Goal: Communication & Community: Answer question/provide support

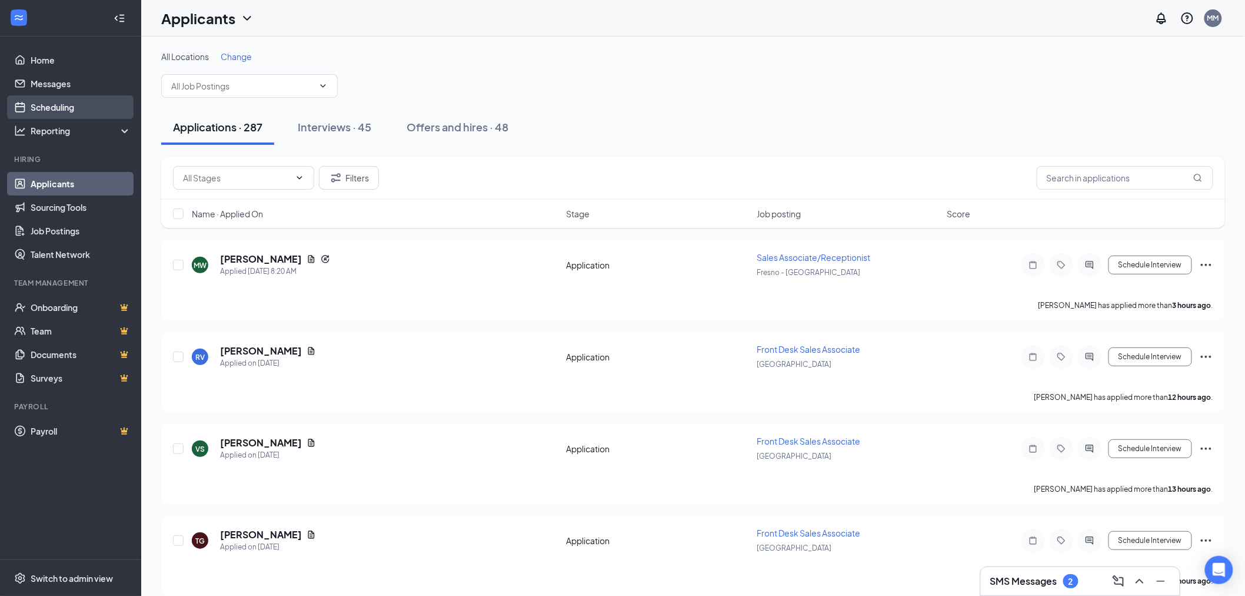
click at [89, 99] on link "Scheduling" at bounding box center [81, 107] width 101 height 24
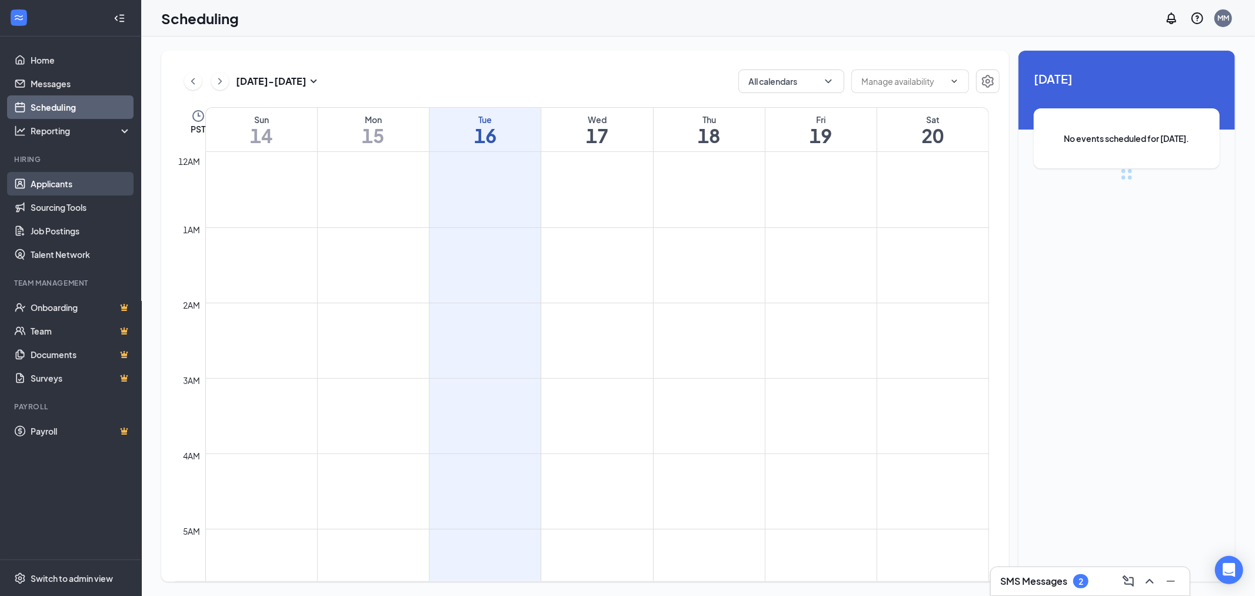
click at [68, 189] on link "Applicants" at bounding box center [81, 184] width 101 height 24
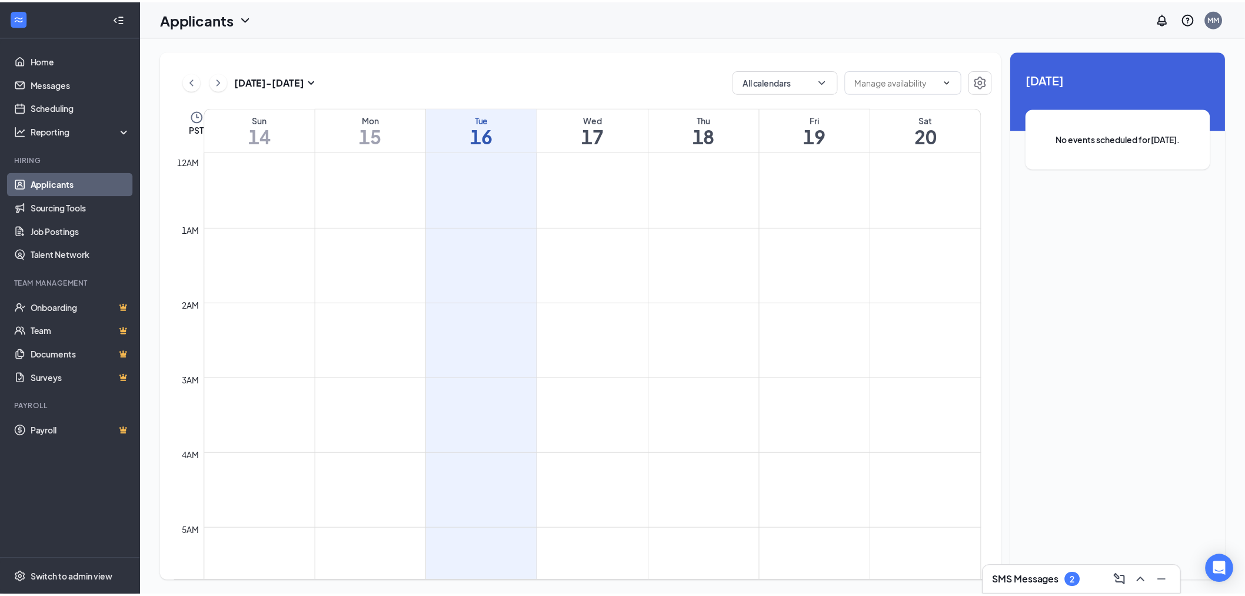
scroll to position [579, 0]
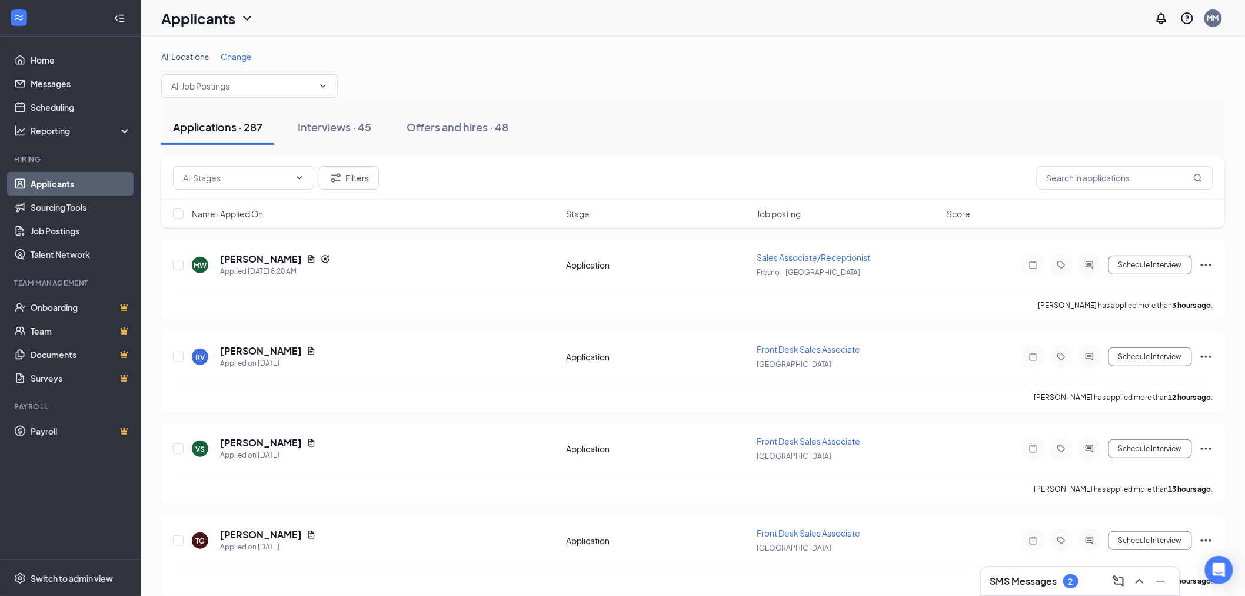
click at [234, 56] on span "Change" at bounding box center [236, 56] width 31 height 11
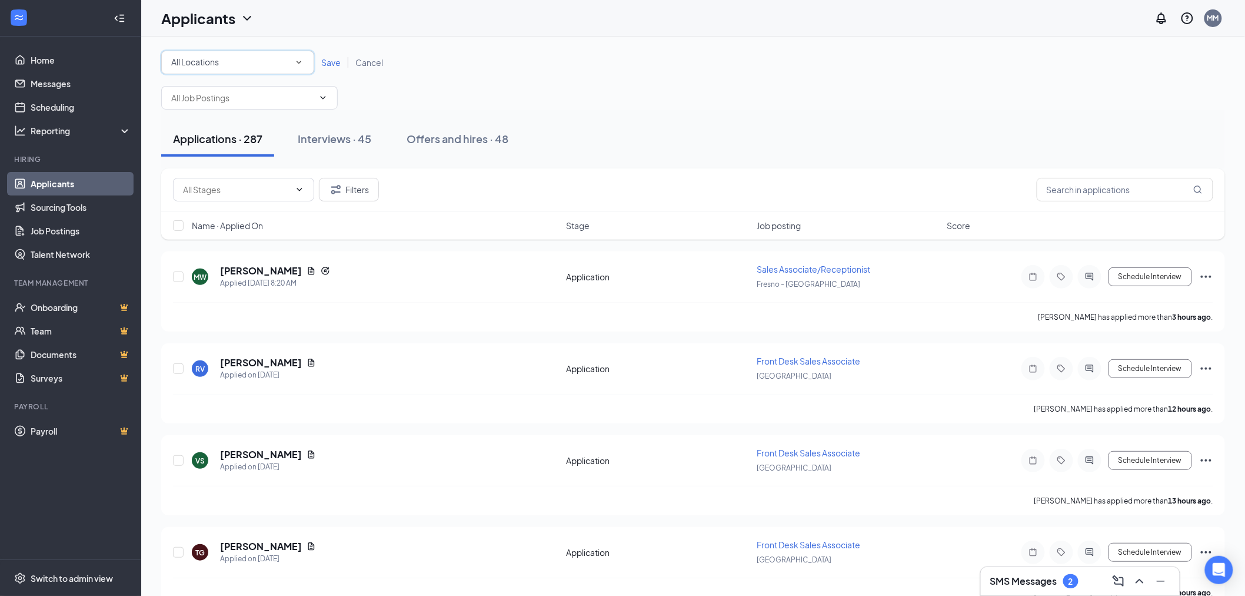
click at [234, 60] on div "All Locations" at bounding box center [237, 62] width 133 height 14
click at [231, 177] on div "[GEOGRAPHIC_DATA]" at bounding box center [237, 179] width 134 height 14
click at [325, 65] on span "Save" at bounding box center [330, 62] width 19 height 11
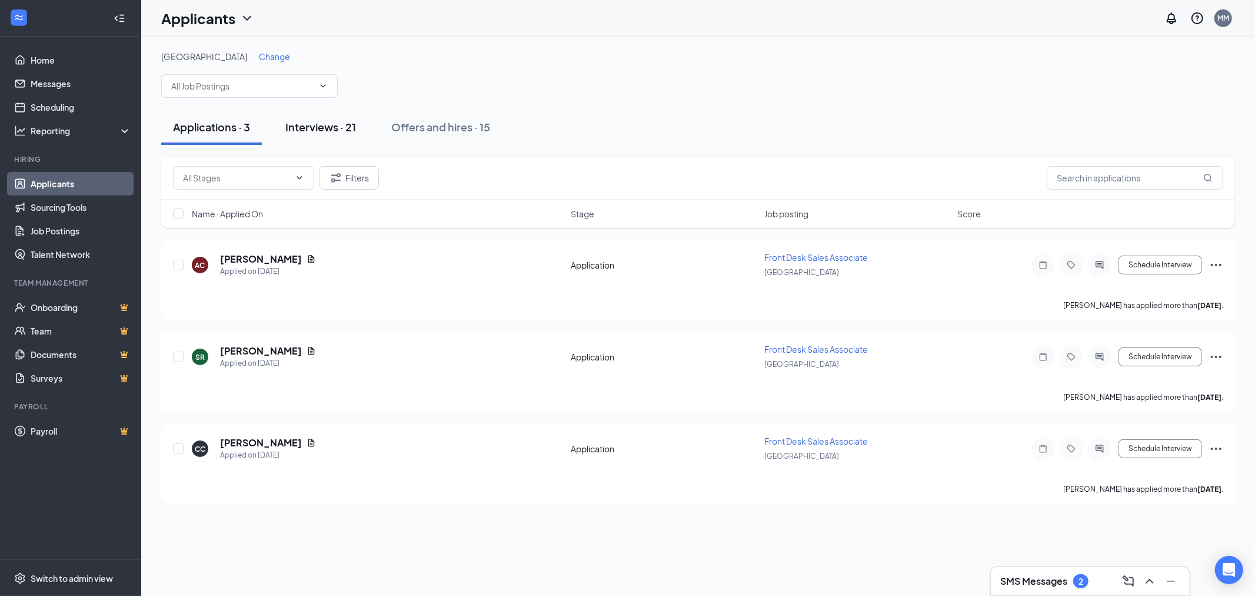
click at [328, 131] on div "Interviews · 21" at bounding box center [320, 126] width 71 height 15
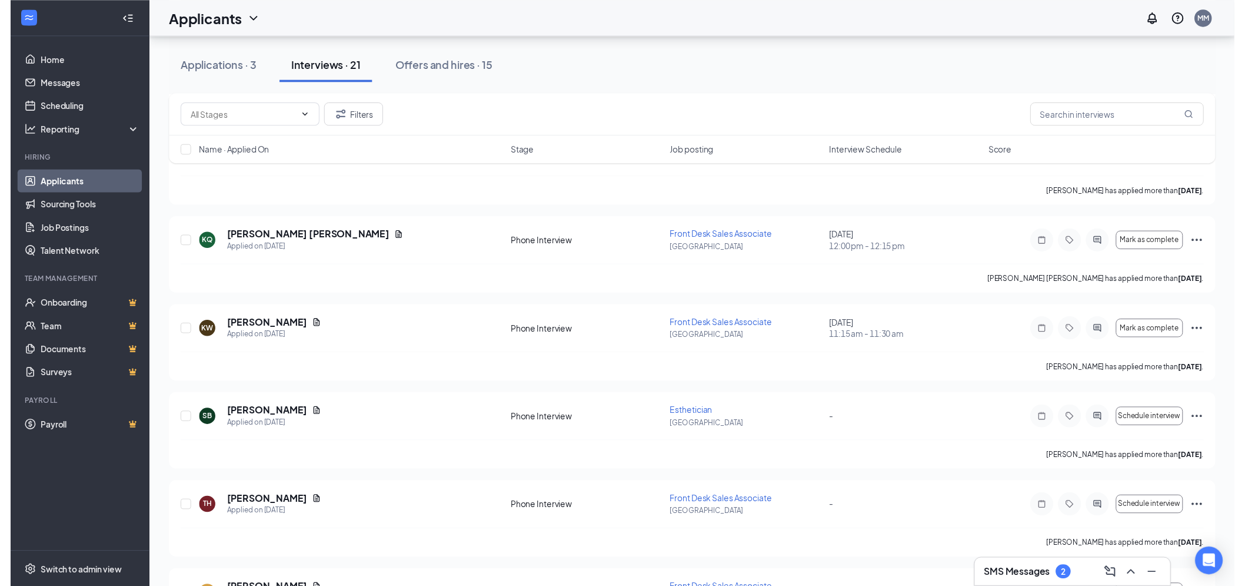
scroll to position [915, 0]
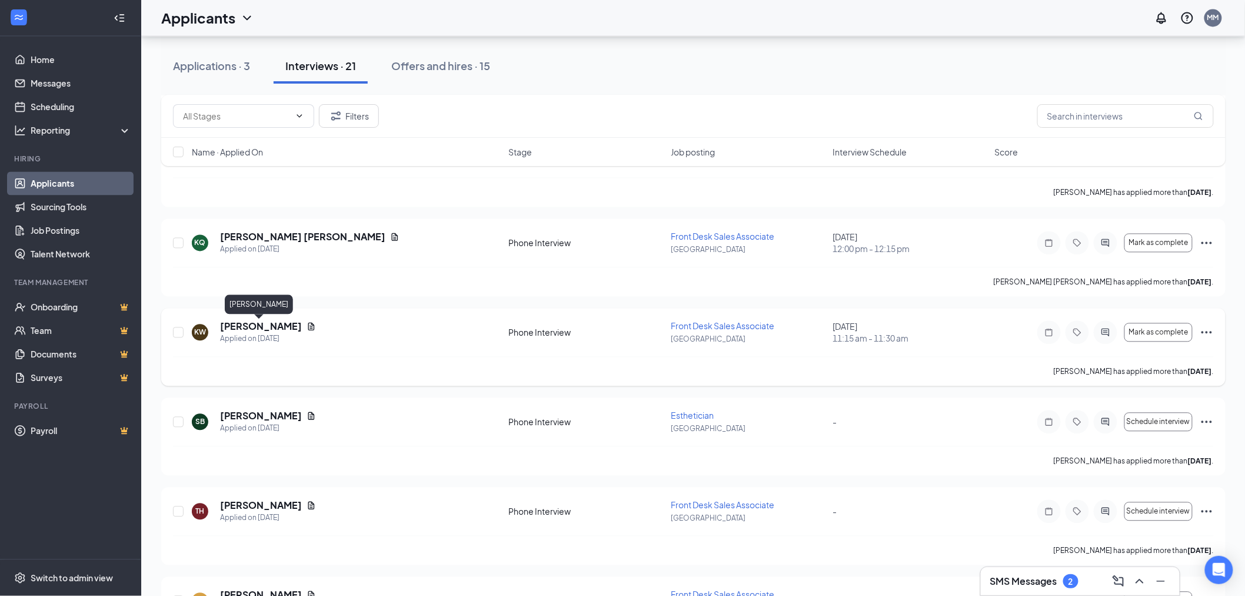
click at [228, 328] on h5 "[PERSON_NAME]" at bounding box center [261, 326] width 82 height 13
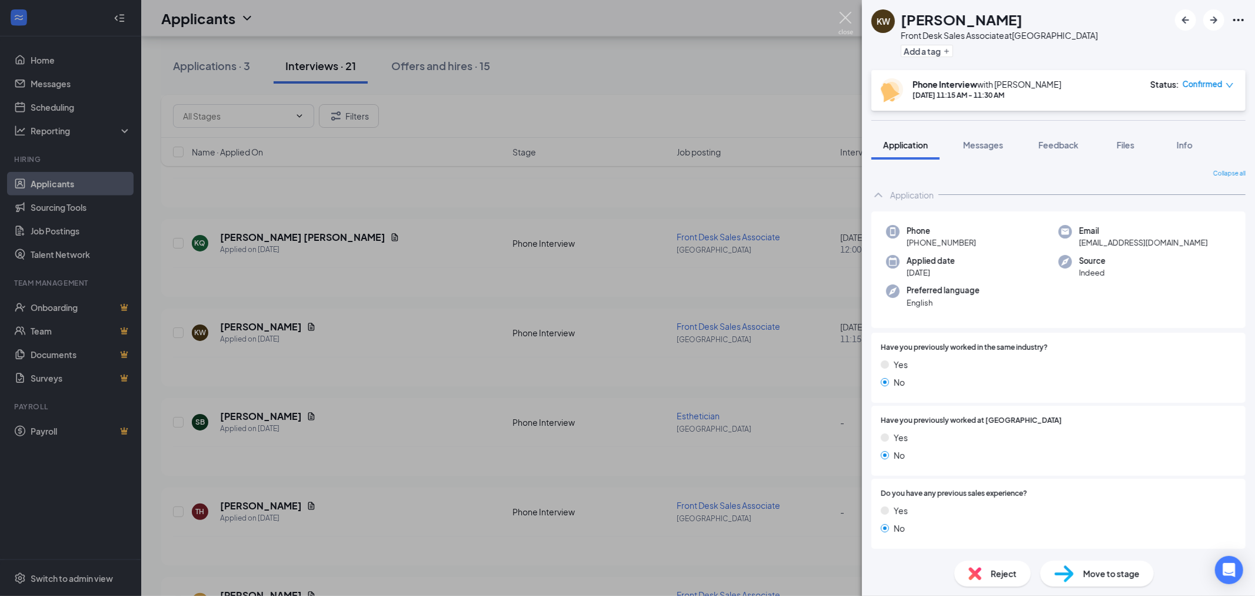
click at [845, 15] on img at bounding box center [846, 23] width 15 height 23
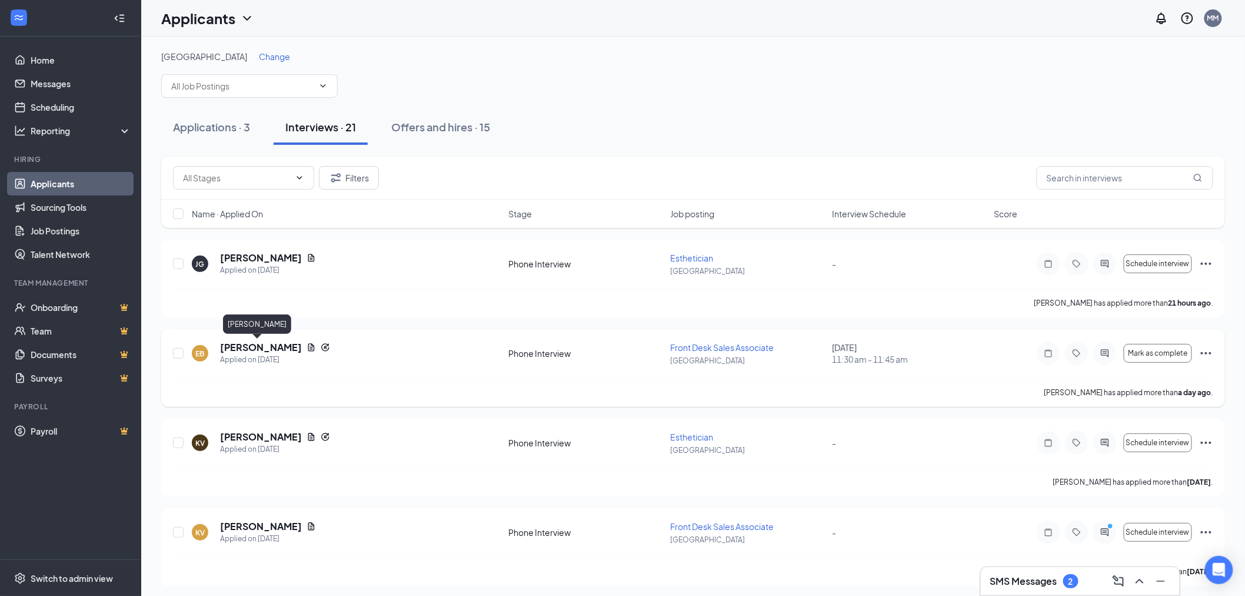
click at [267, 348] on h5 "[PERSON_NAME]" at bounding box center [261, 347] width 82 height 13
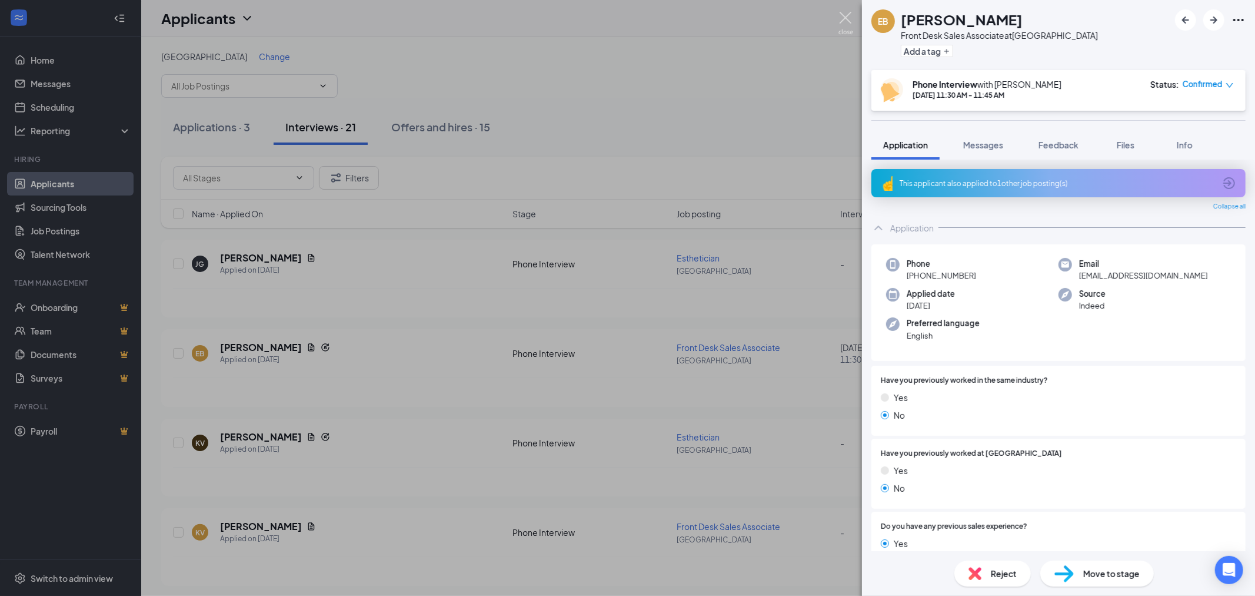
click at [843, 20] on img at bounding box center [846, 23] width 15 height 23
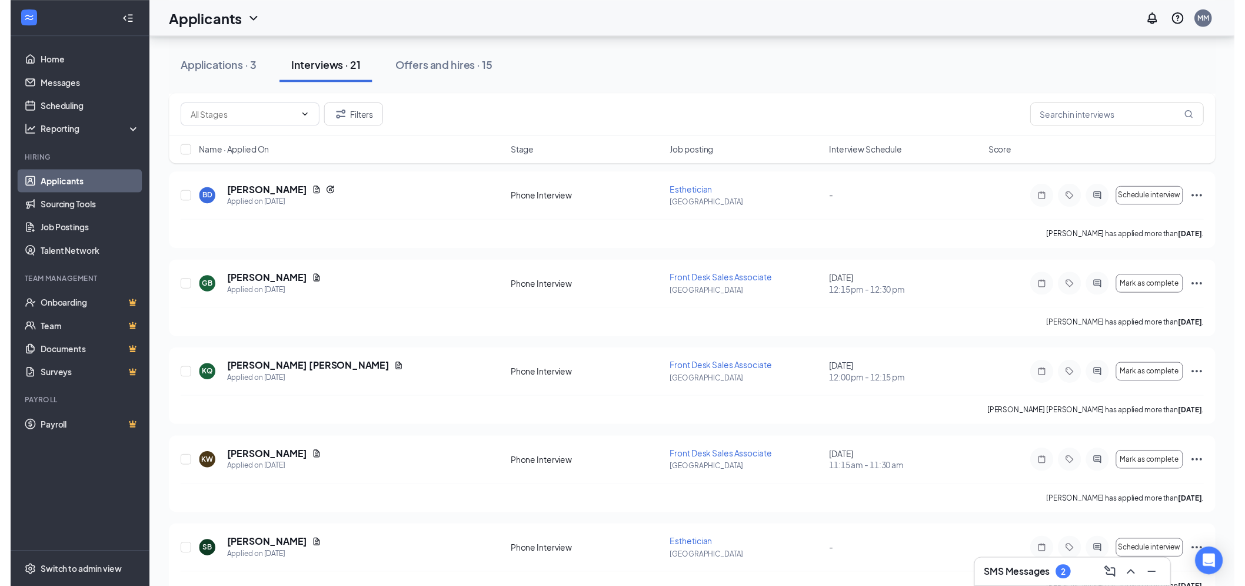
scroll to position [785, 0]
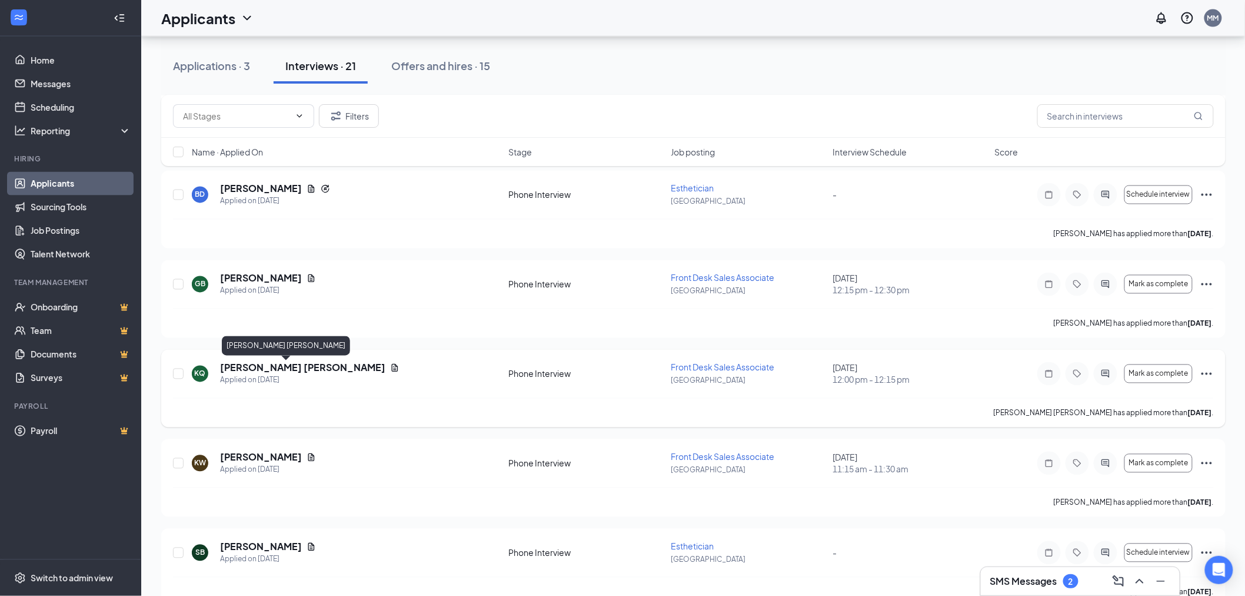
click at [245, 369] on h5 "[PERSON_NAME] [PERSON_NAME]" at bounding box center [302, 367] width 165 height 13
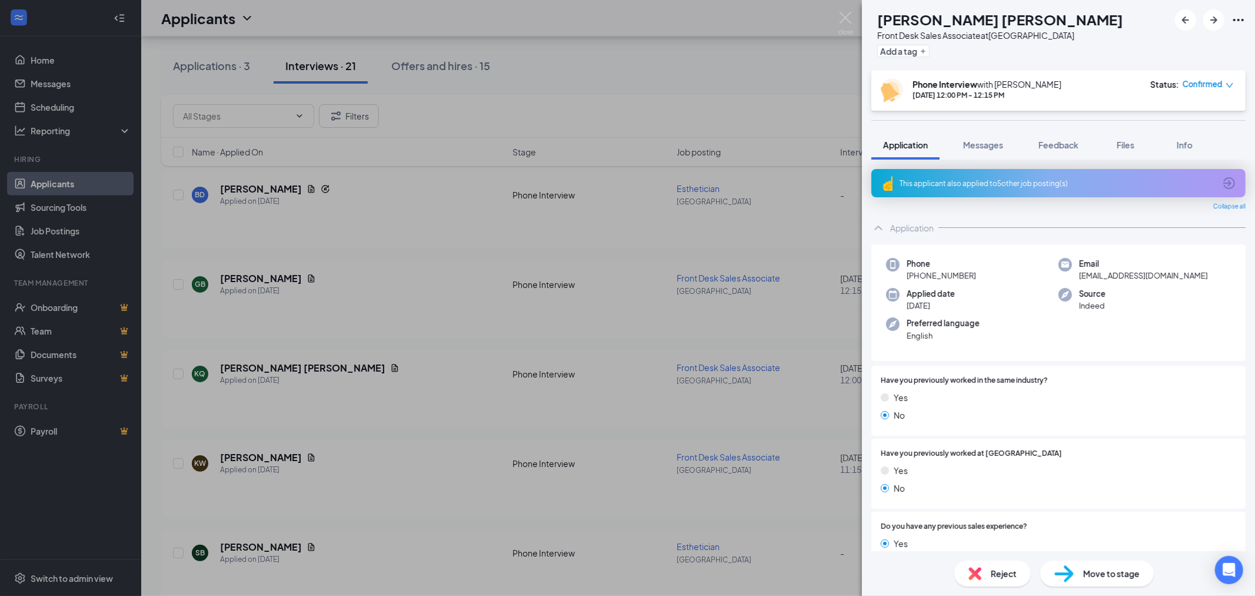
click at [852, 8] on div "KQ [PERSON_NAME] [PERSON_NAME] Front Desk Sales Associate at [GEOGRAPHIC_DATA] …" at bounding box center [627, 298] width 1255 height 596
click at [845, 14] on div "Applicants MM" at bounding box center [698, 18] width 1114 height 36
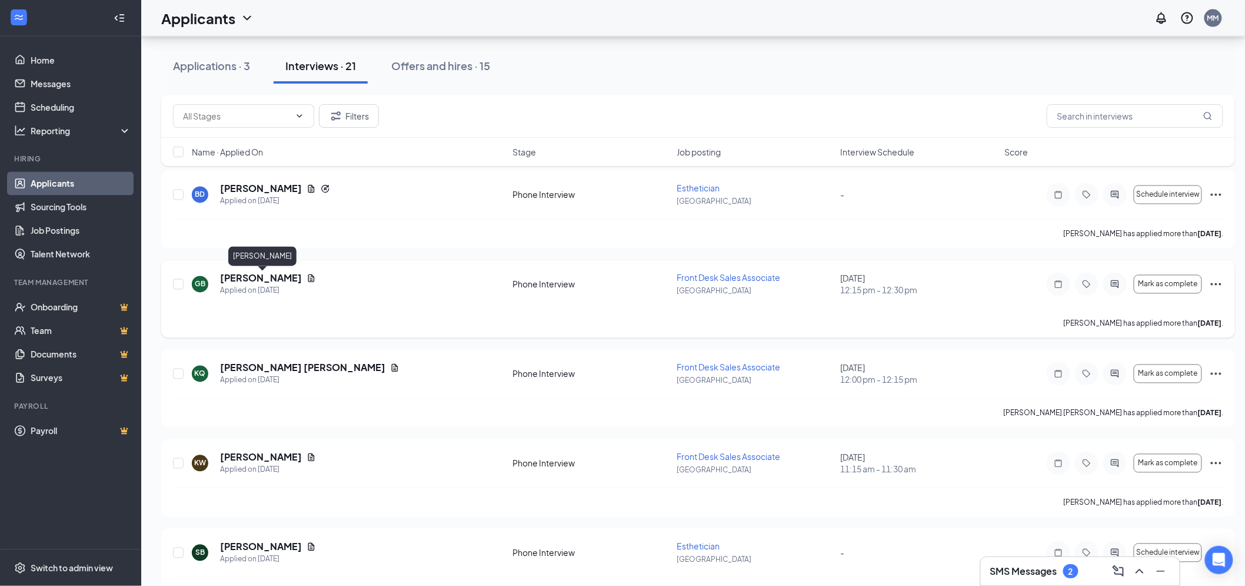
click at [295, 278] on h5 "[PERSON_NAME]" at bounding box center [261, 278] width 82 height 13
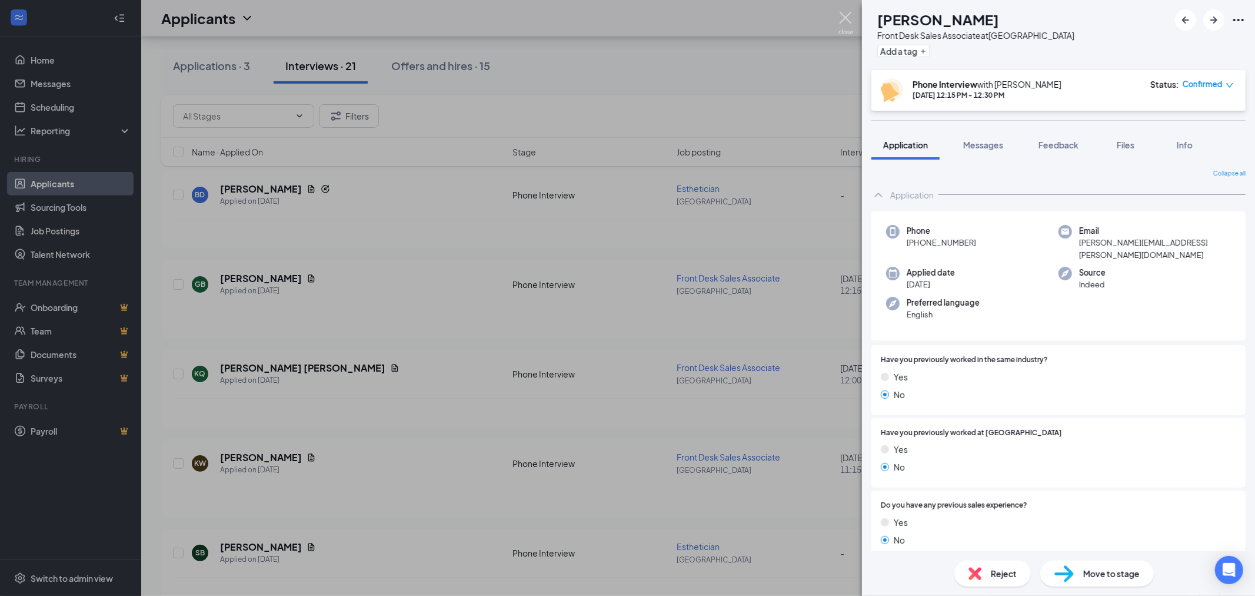
click at [839, 14] on img at bounding box center [846, 23] width 15 height 23
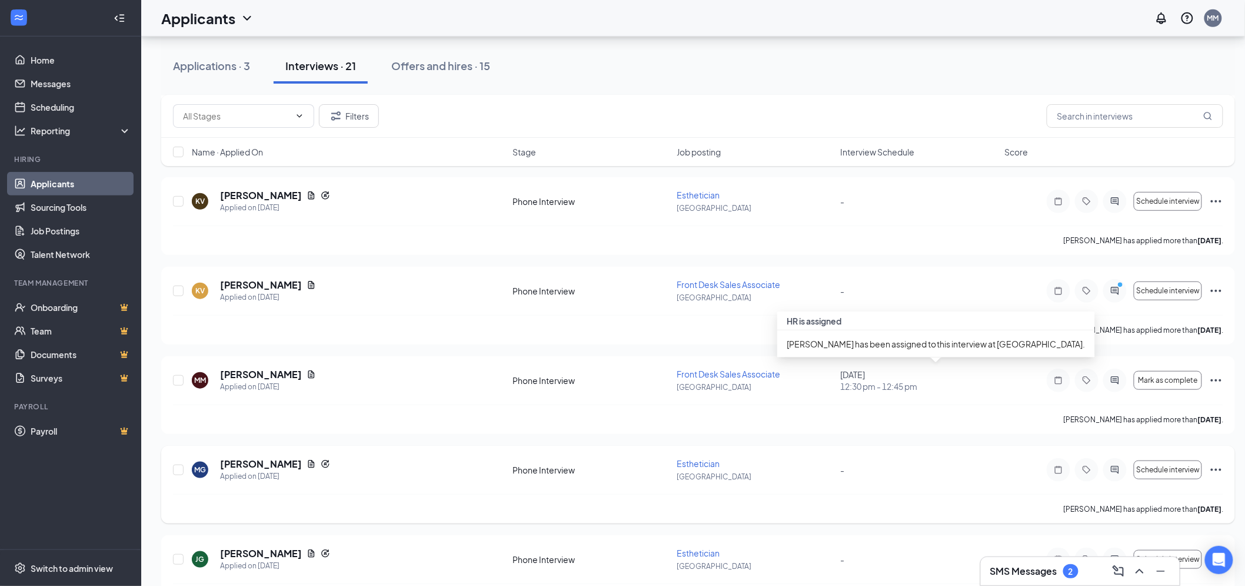
scroll to position [317, 0]
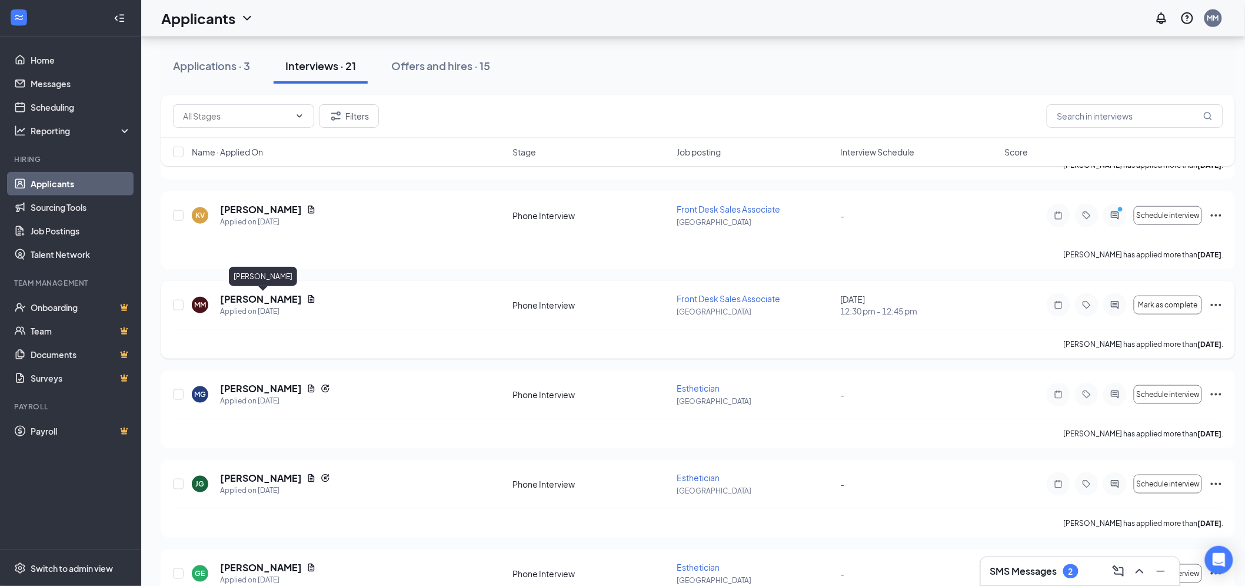
click at [263, 295] on h5 "[PERSON_NAME]" at bounding box center [261, 299] width 82 height 13
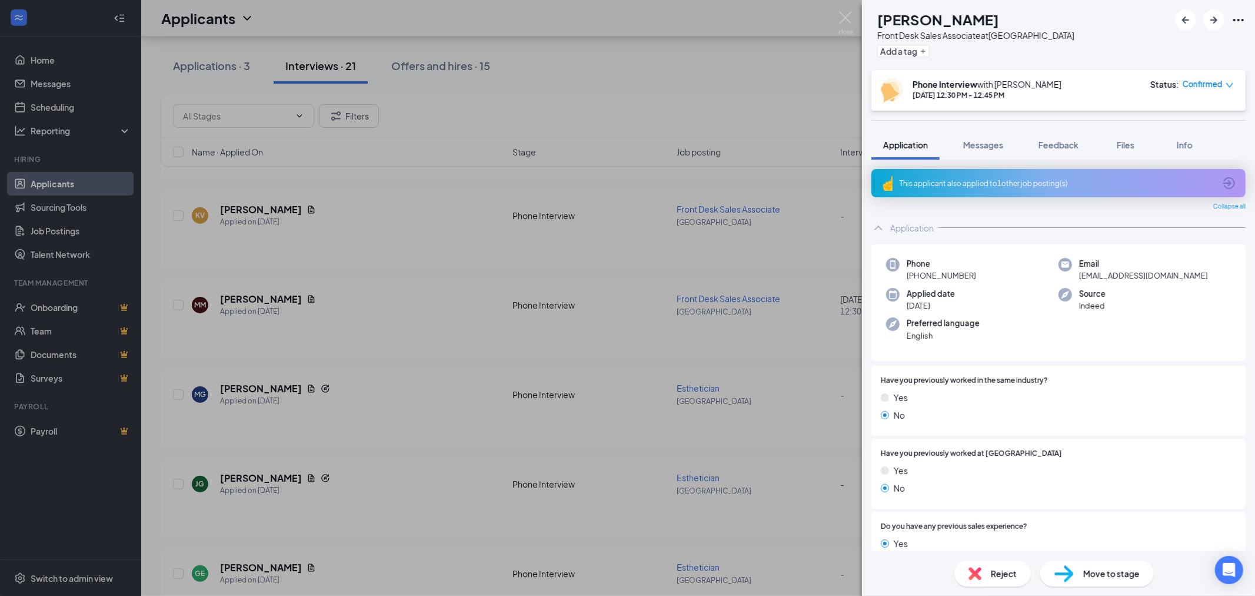
click at [836, 10] on div "MM [PERSON_NAME] Front Desk Sales Associate at [GEOGRAPHIC_DATA] Add a tag Phon…" at bounding box center [627, 298] width 1255 height 596
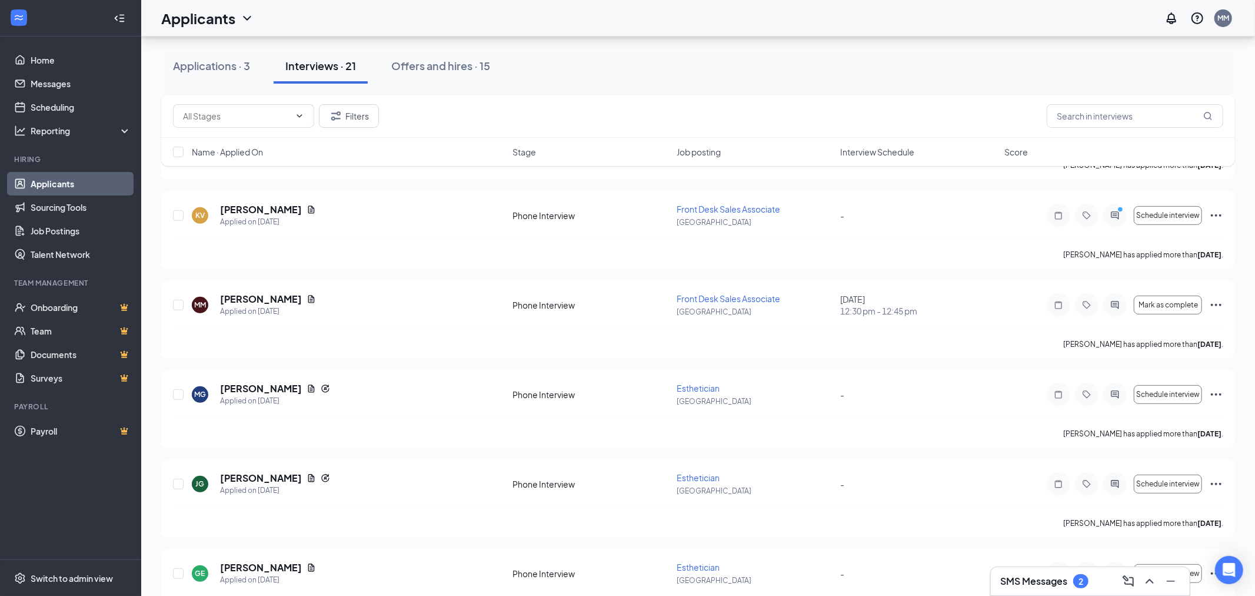
click at [836, 16] on div "Applicants MM" at bounding box center [698, 18] width 1114 height 36
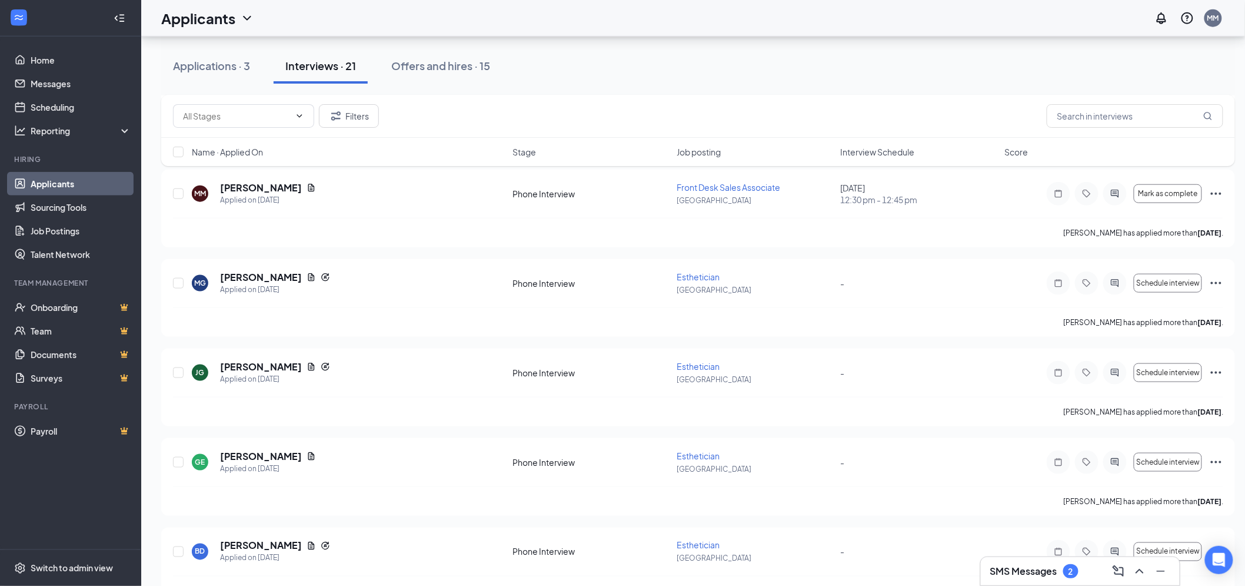
scroll to position [383, 0]
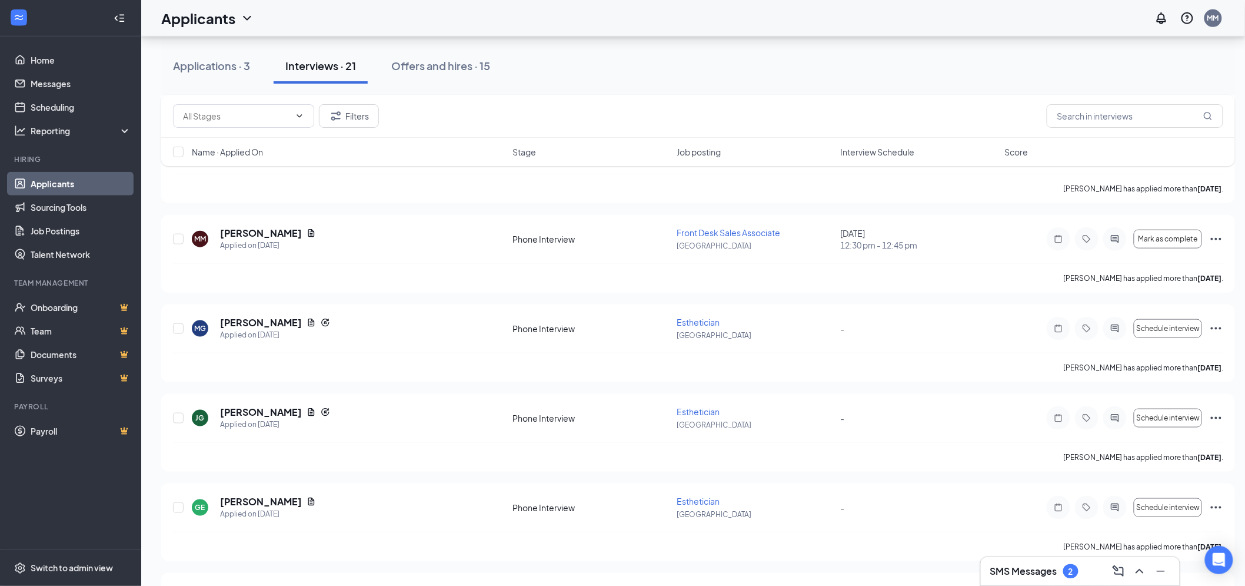
drag, startPoint x: 551, startPoint y: 347, endPoint x: 1045, endPoint y: 563, distance: 539.0
click at [1045, 564] on div "SMS Messages 2" at bounding box center [1035, 571] width 88 height 14
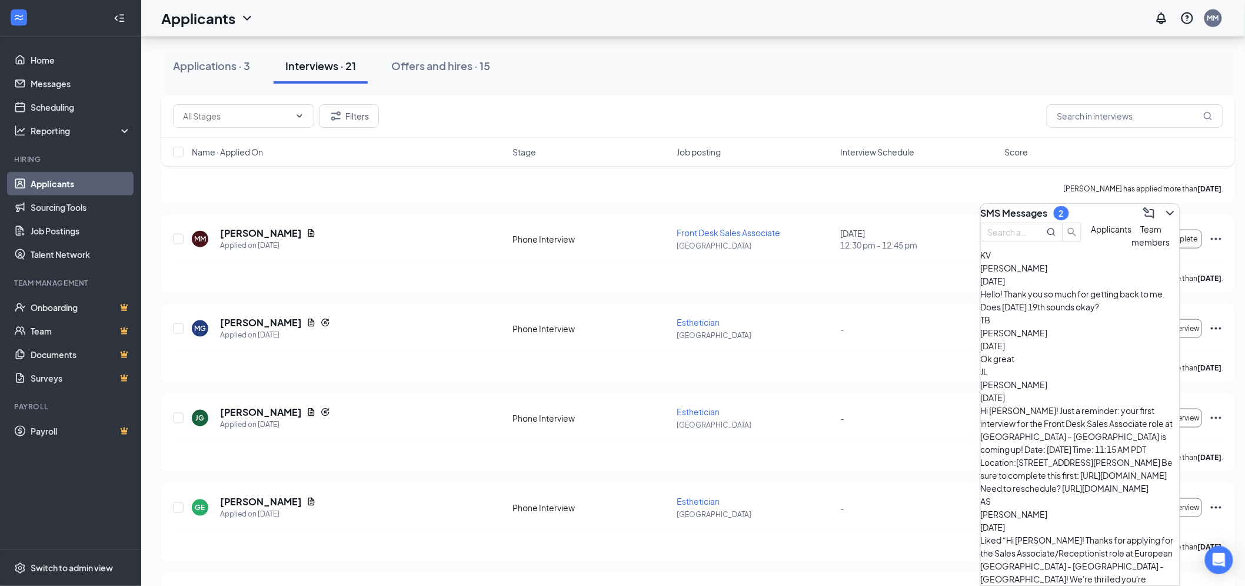
click at [1097, 354] on div "Ok great" at bounding box center [1080, 358] width 199 height 13
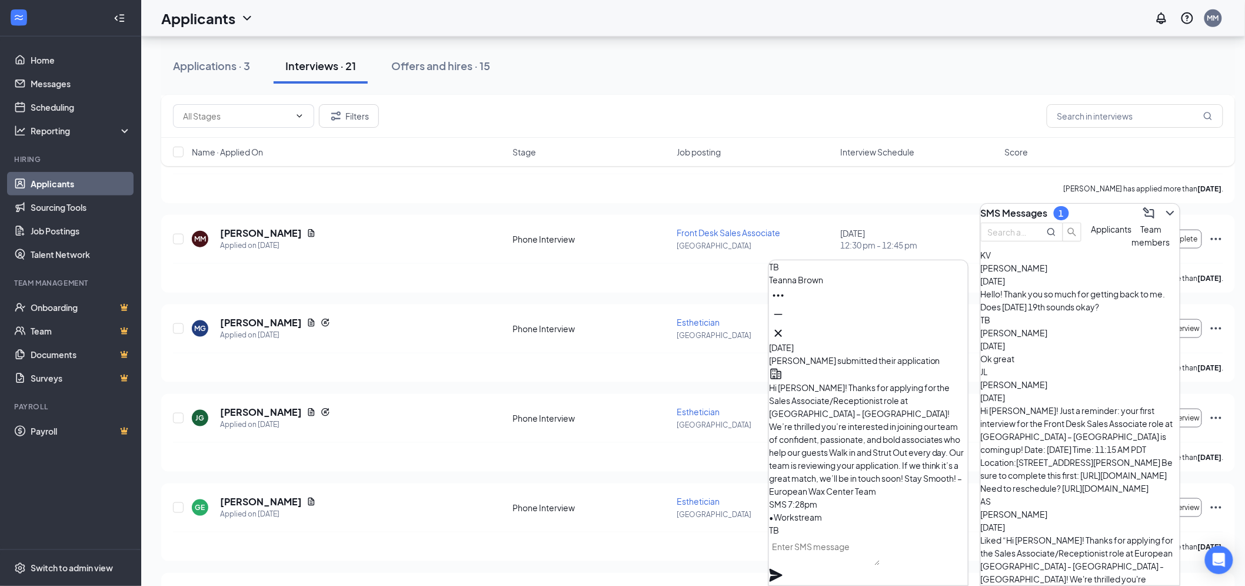
scroll to position [0, 0]
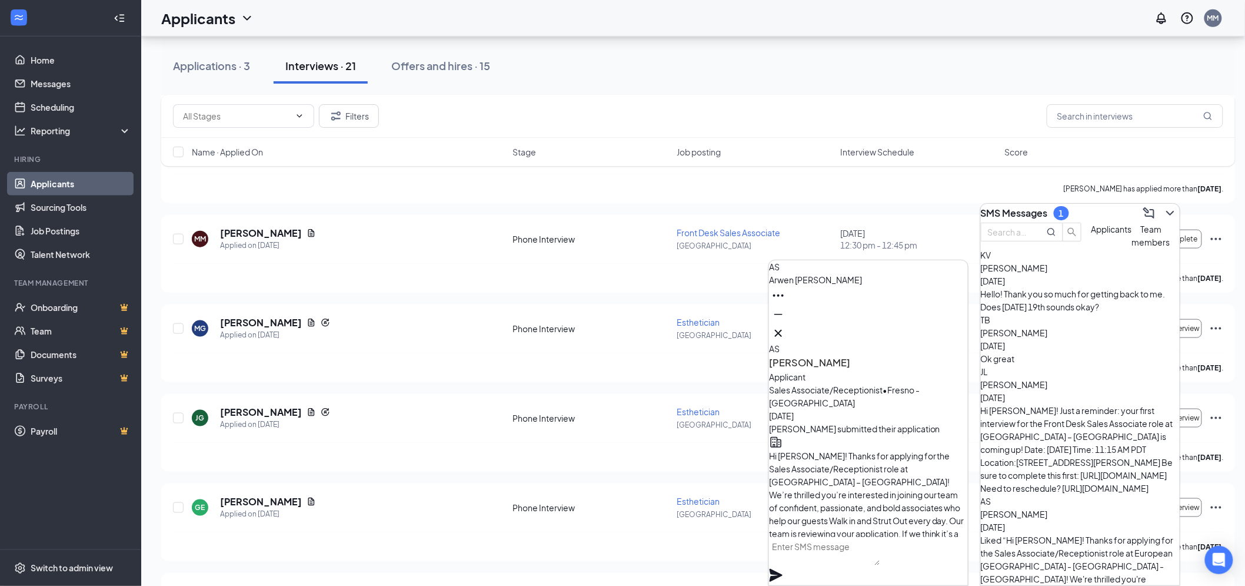
scroll to position [-77, 0]
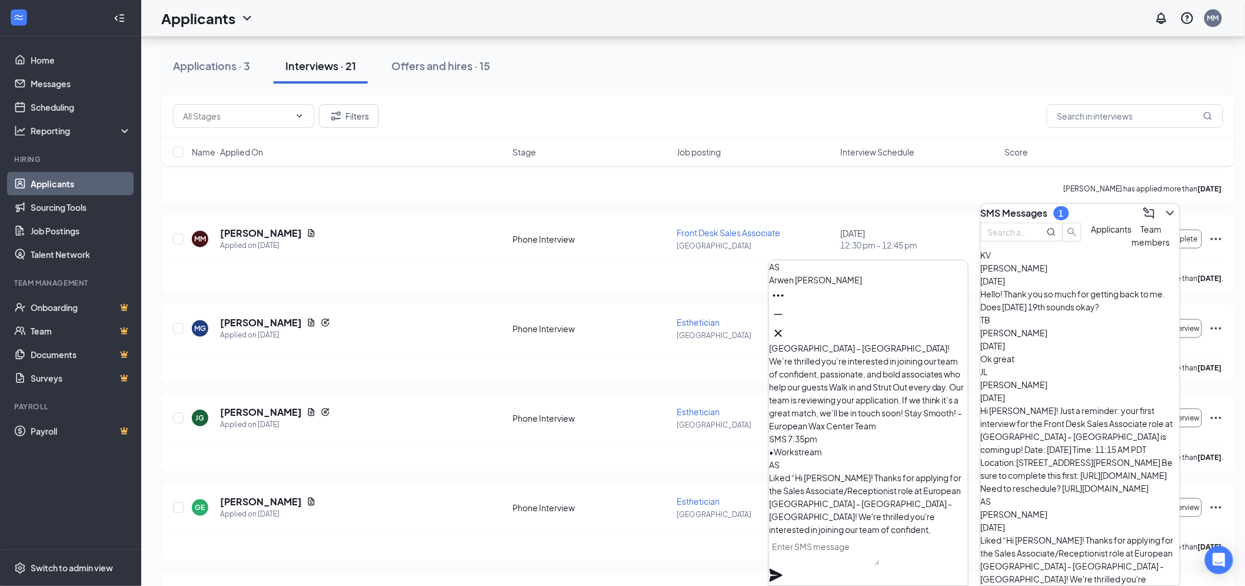
click at [1069, 313] on div "Hello! Thank you so much for getting back to me. Does [DATE] 19th sounds okay?" at bounding box center [1080, 300] width 199 height 26
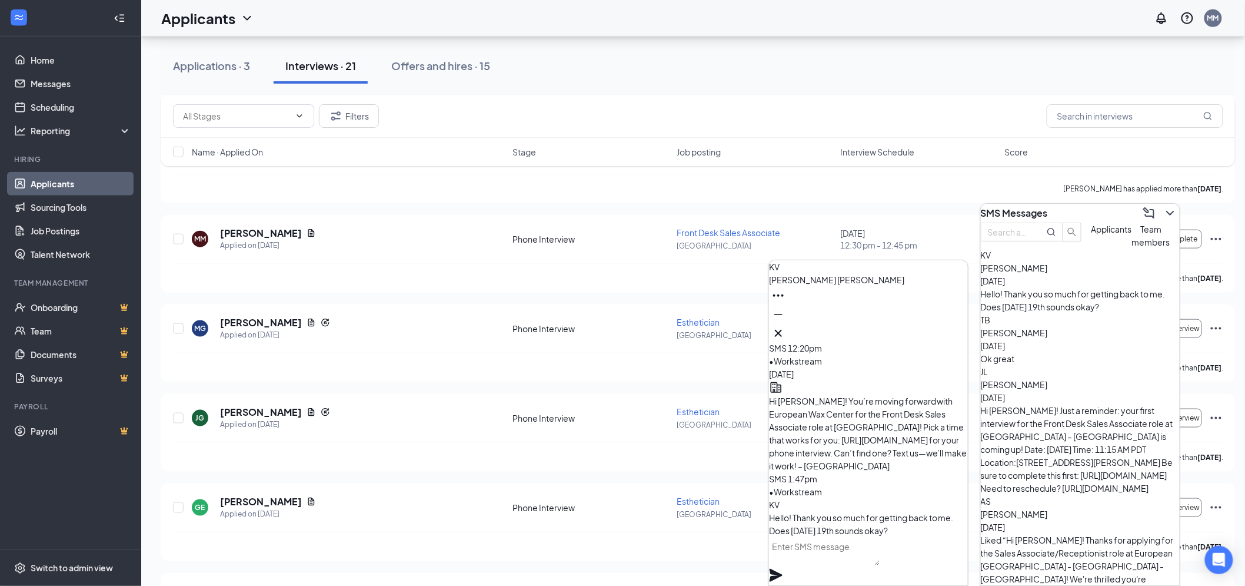
scroll to position [0, 0]
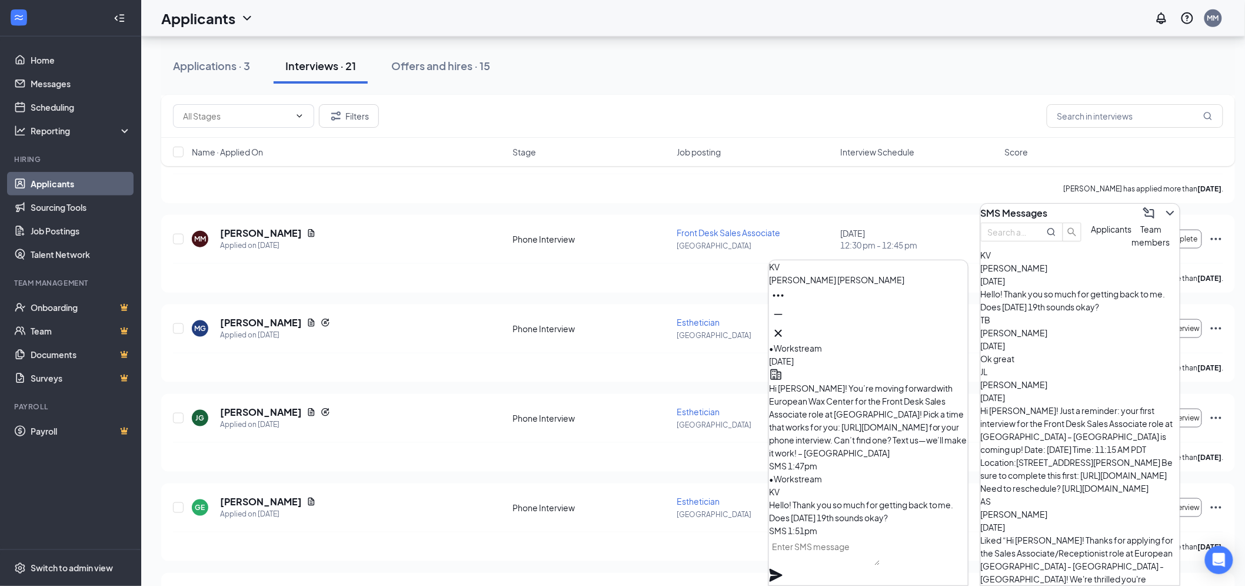
click at [845, 561] on textarea at bounding box center [824, 551] width 111 height 28
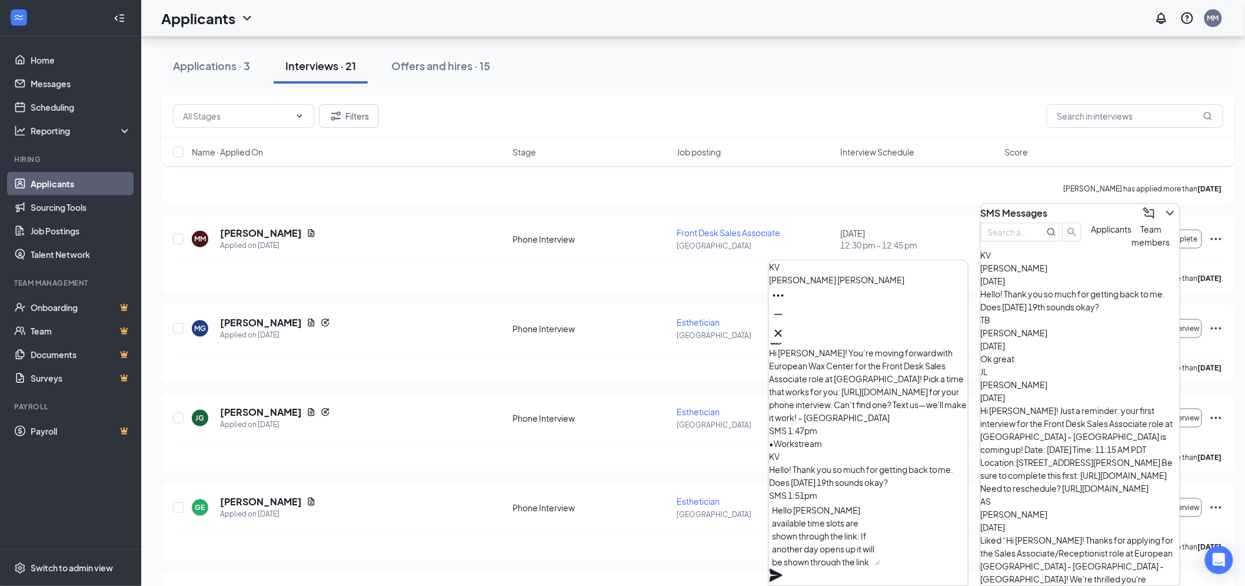
type textarea "Hello [PERSON_NAME] available time slots are shown through the link. If another…"
click at [783, 569] on icon "Plane" at bounding box center [776, 575] width 13 height 13
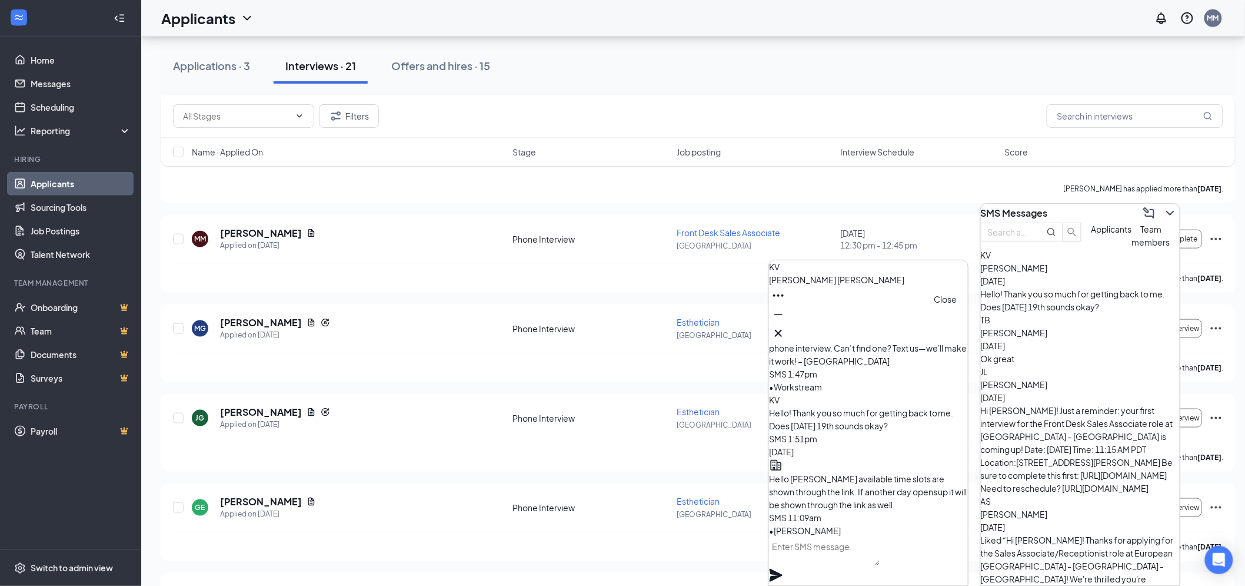
click at [788, 327] on button at bounding box center [778, 333] width 19 height 19
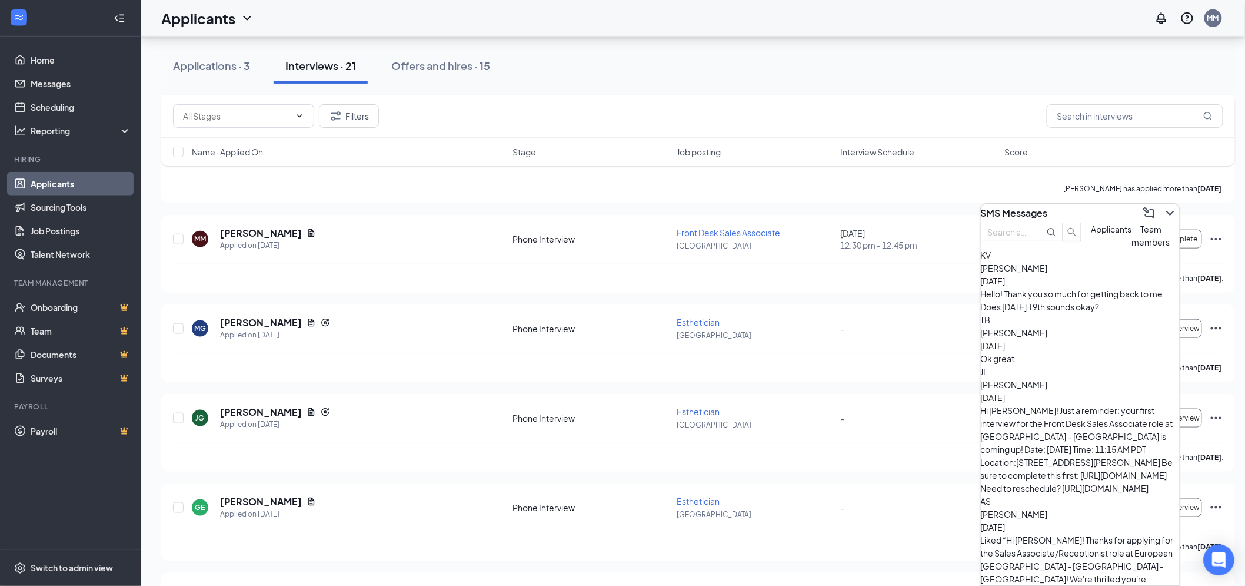
click at [1228, 557] on div "Open Intercom Messenger" at bounding box center [1219, 559] width 31 height 31
click at [1211, 563] on icon "Close Intercom Messenger" at bounding box center [1217, 558] width 14 height 14
click at [1167, 211] on icon "ChevronDown" at bounding box center [1171, 213] width 8 height 5
